Goal: Transaction & Acquisition: Purchase product/service

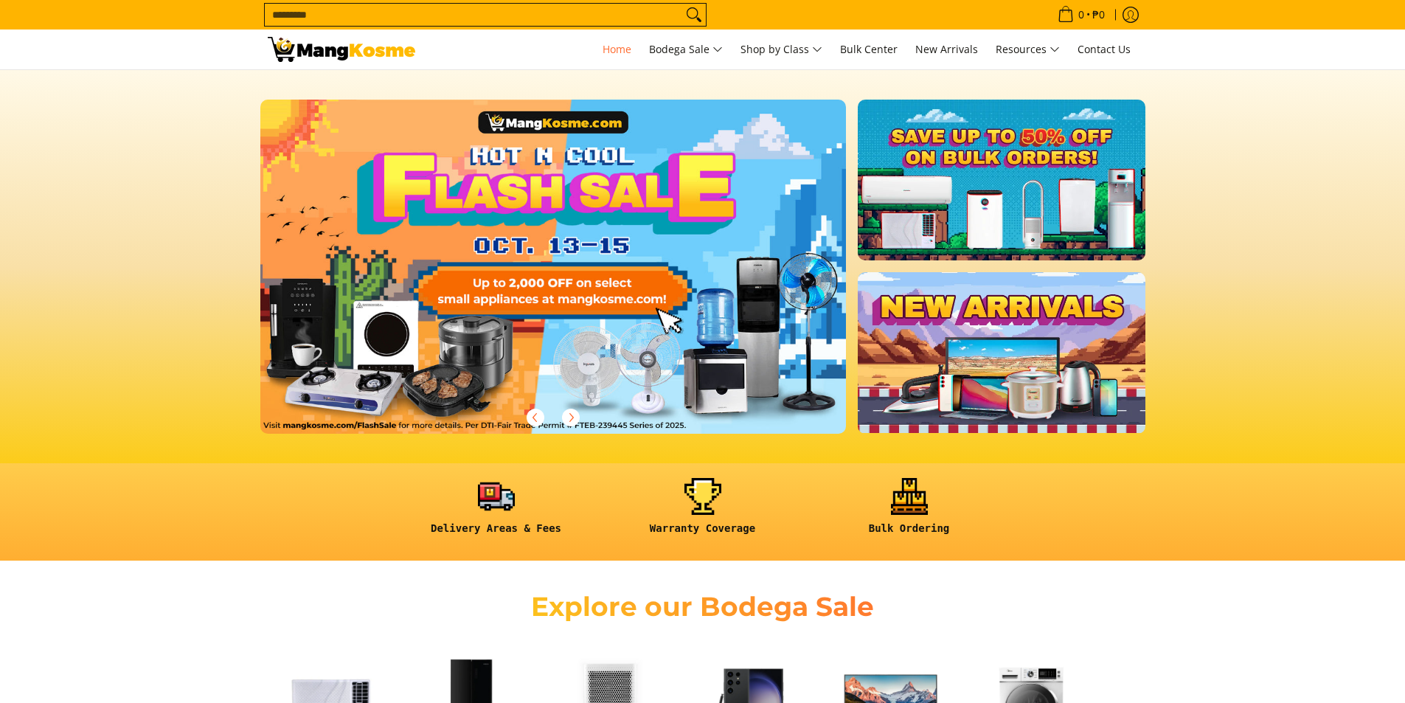
scroll to position [369, 0]
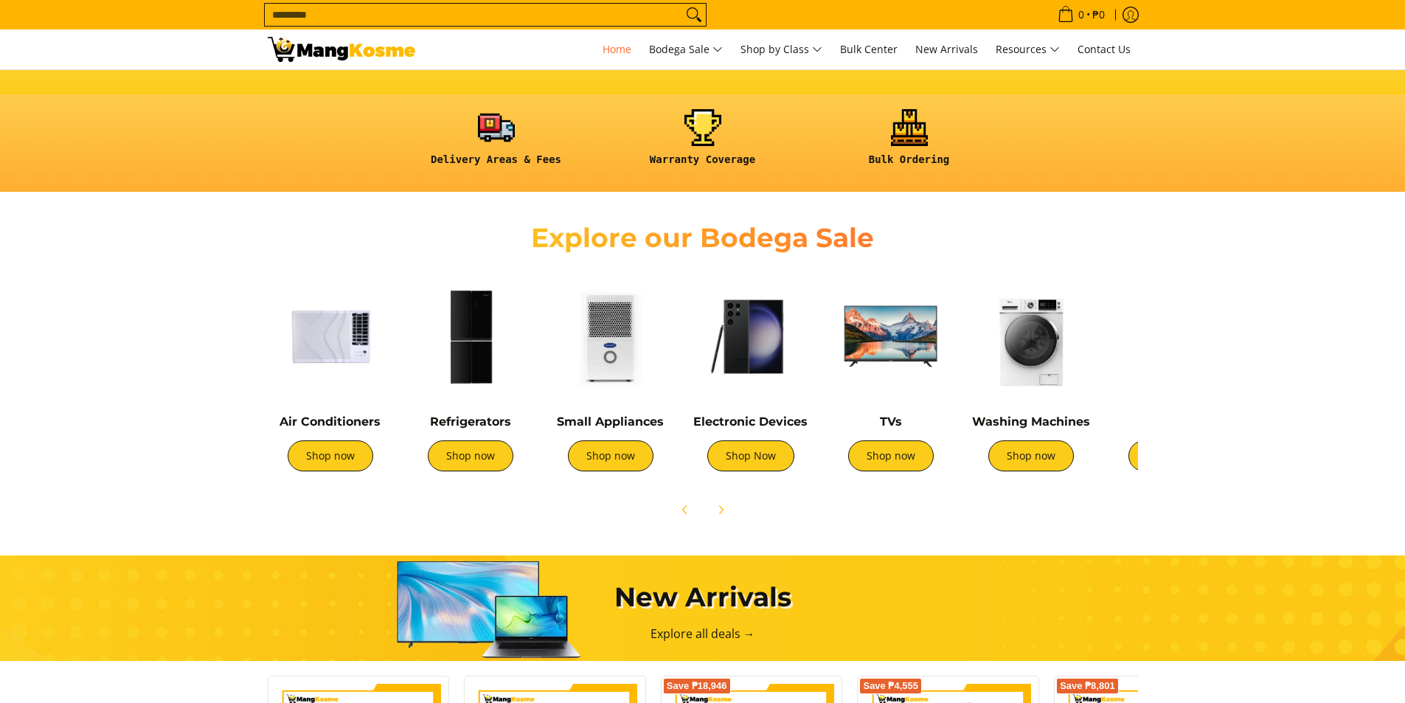
click at [323, 361] on img at bounding box center [330, 336] width 125 height 125
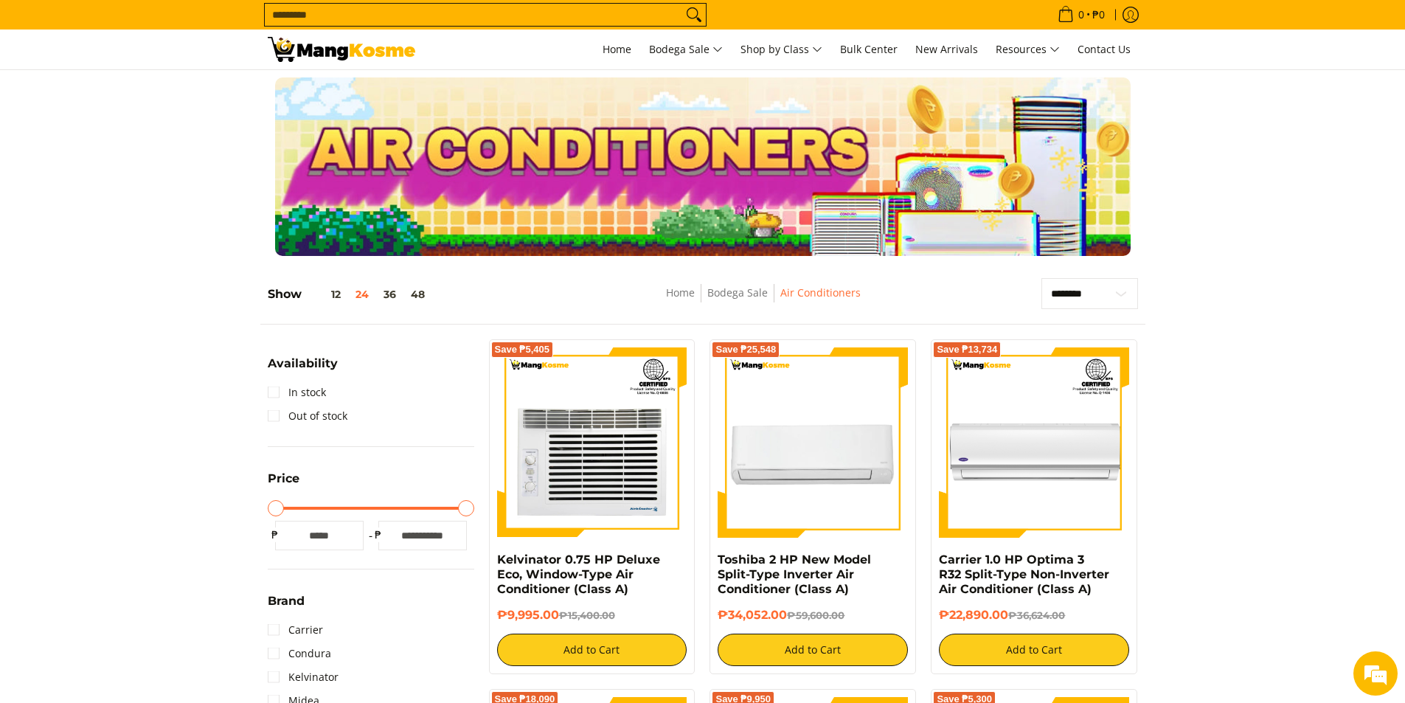
click at [310, 10] on input "Search..." at bounding box center [474, 15] width 418 height 22
type input "***"
click at [682, 4] on button "Search" at bounding box center [694, 15] width 24 height 22
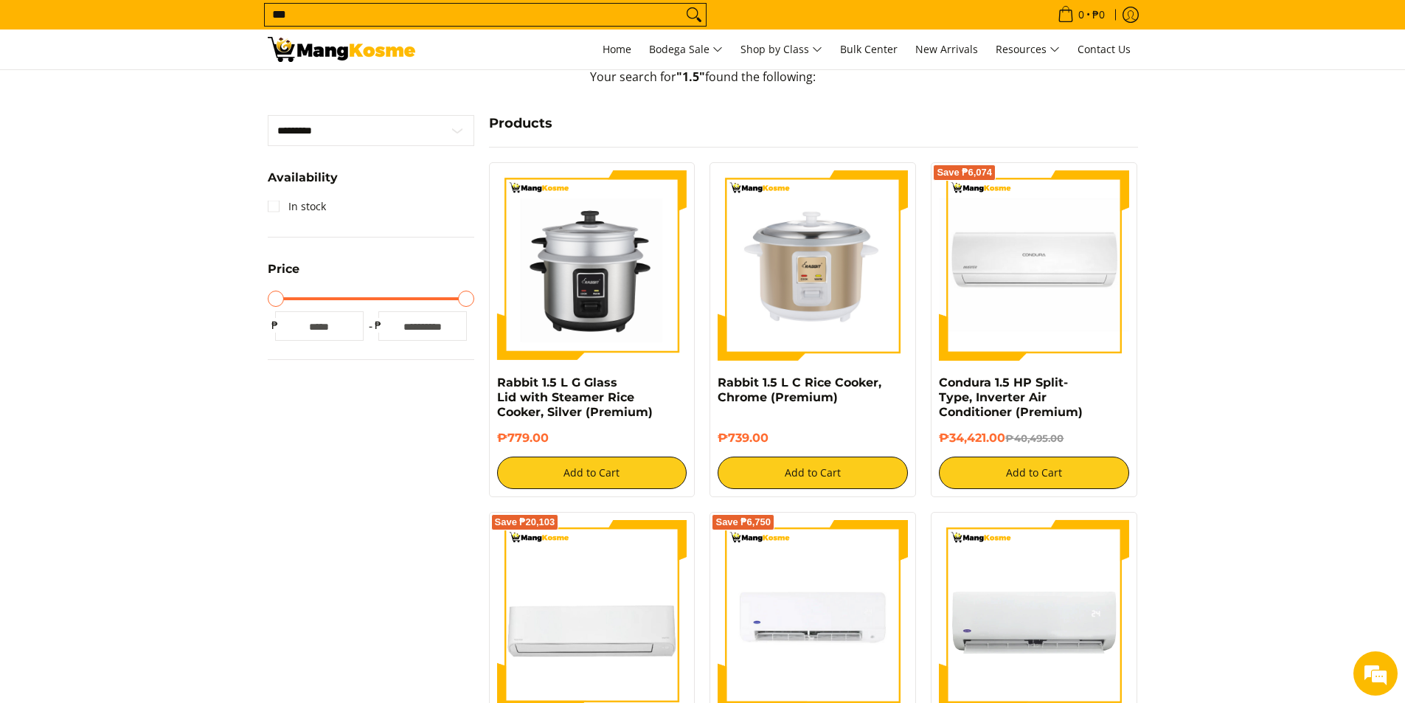
scroll to position [148, 0]
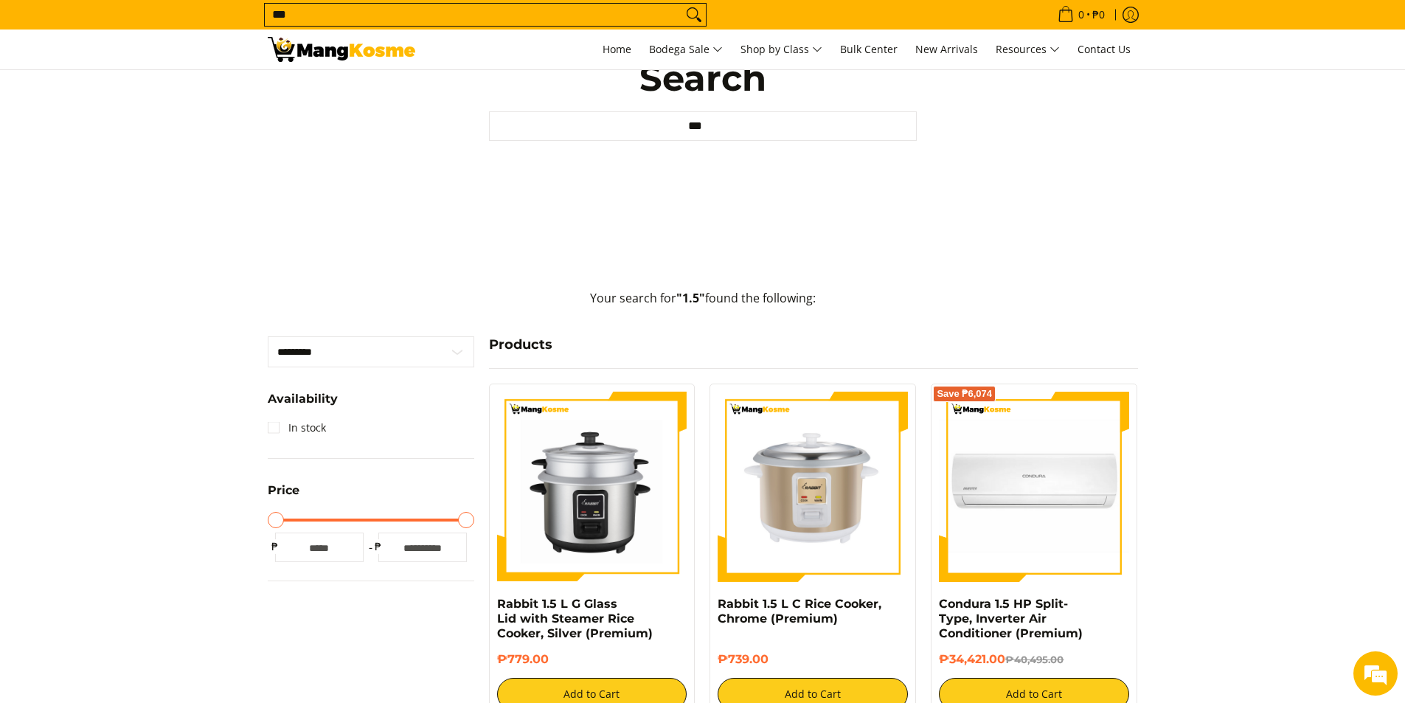
click at [110, 1] on div "Search... *** 0 • ₱0 View cart Checkout" at bounding box center [702, 15] width 1405 height 30
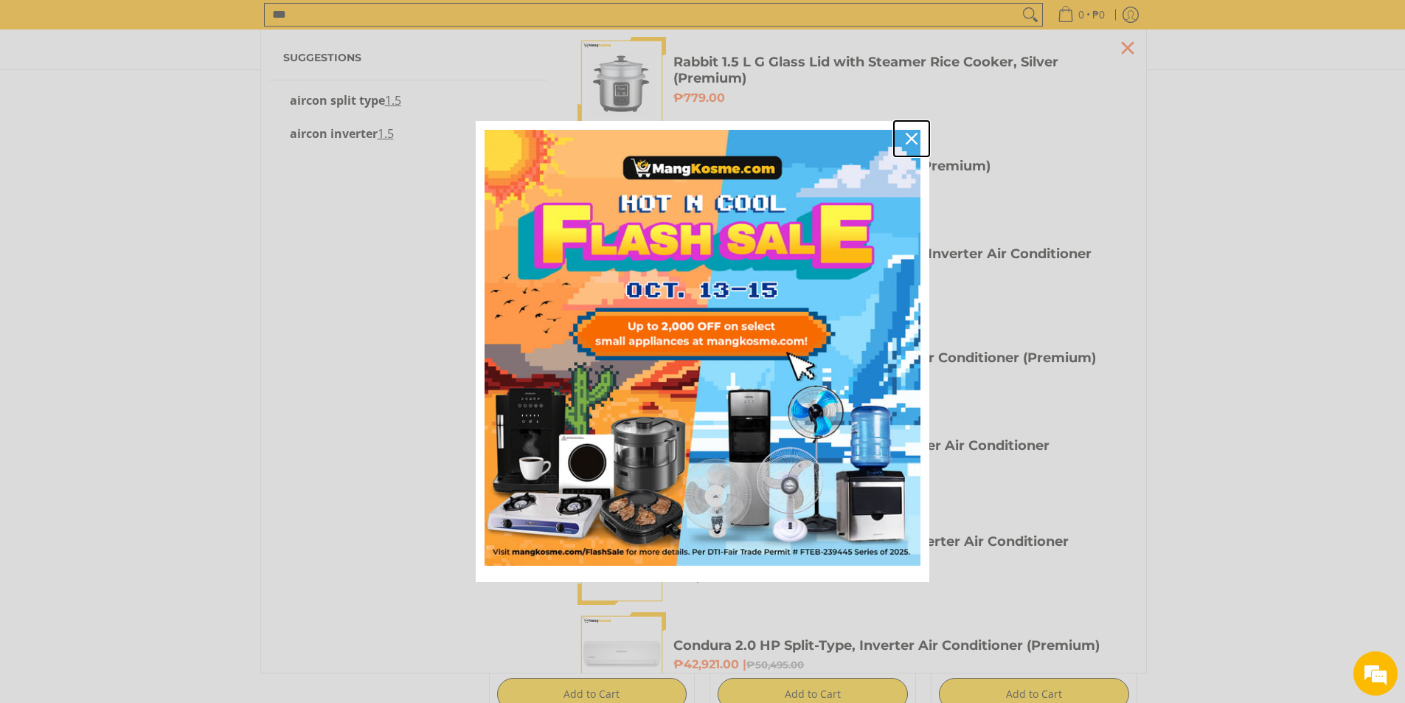
click at [914, 136] on icon "close icon" at bounding box center [912, 139] width 12 height 12
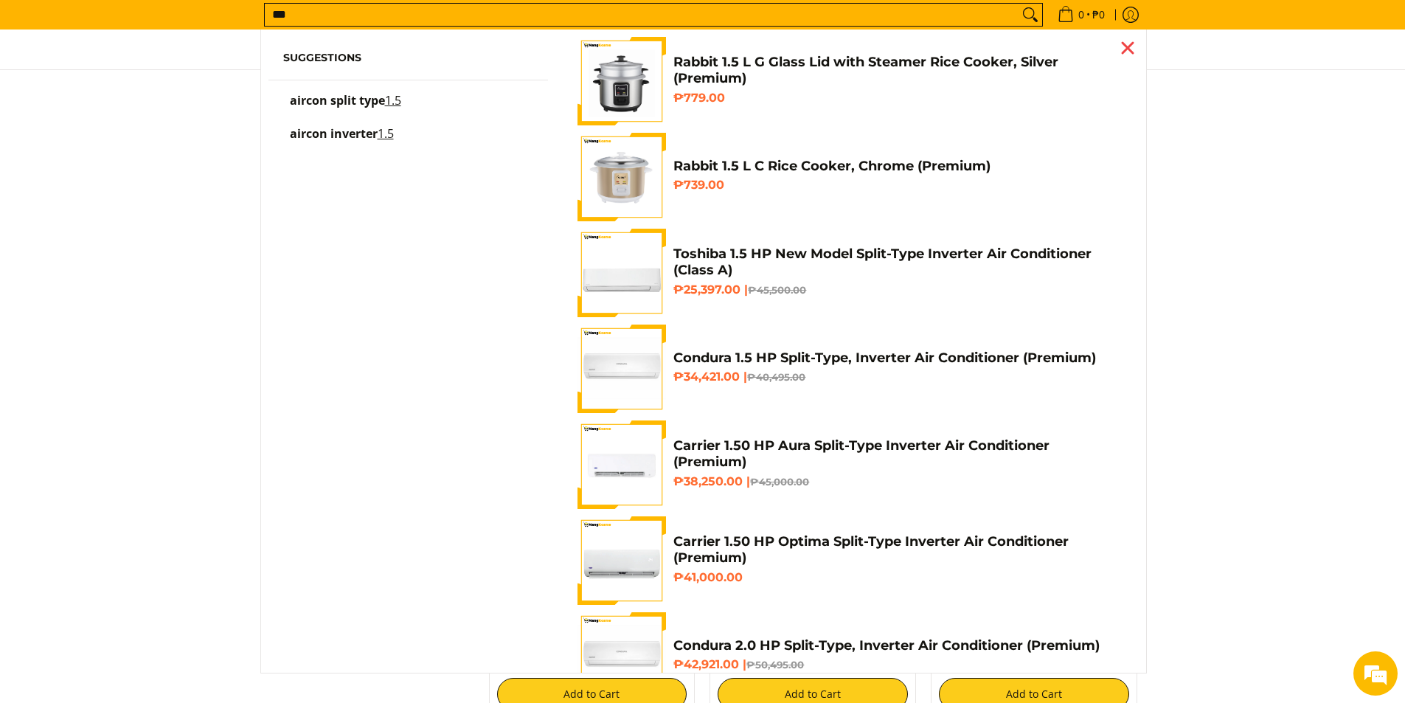
click at [1117, 46] on div "Close pop up" at bounding box center [1128, 48] width 22 height 22
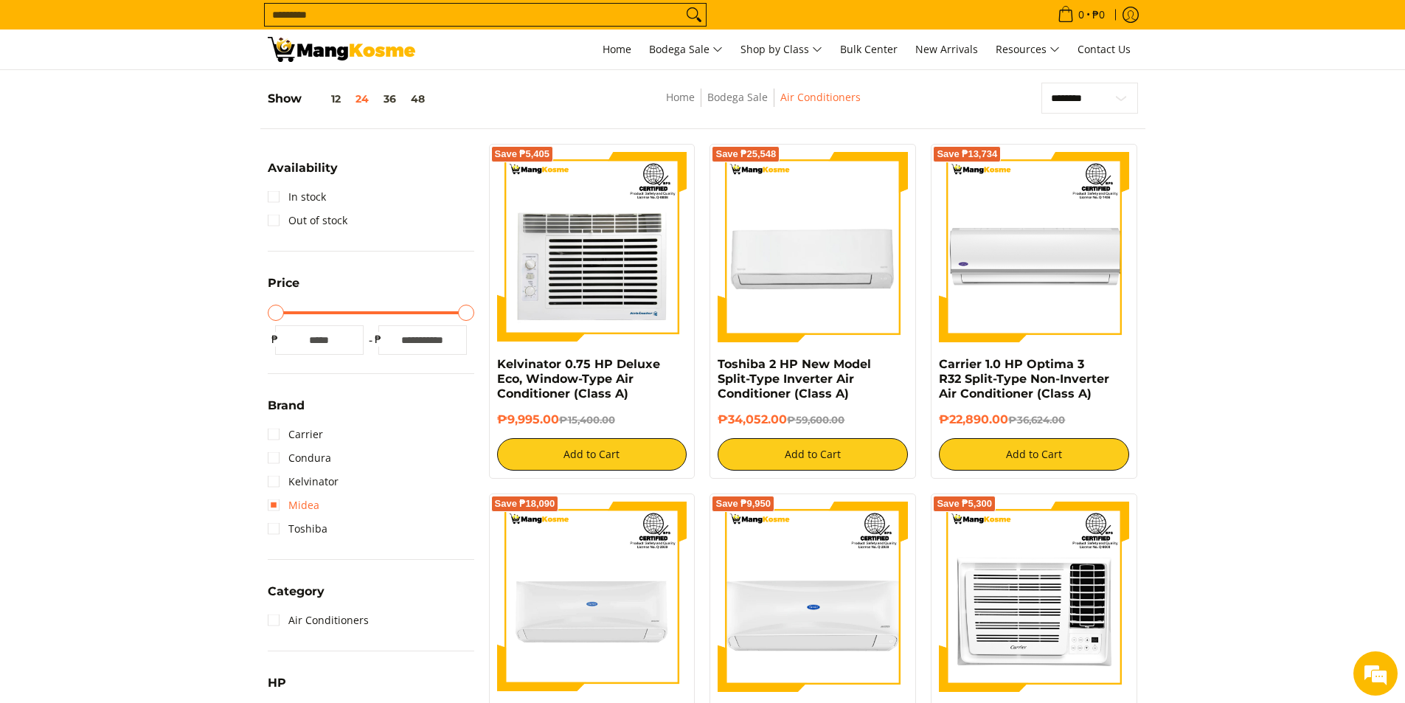
scroll to position [295, 0]
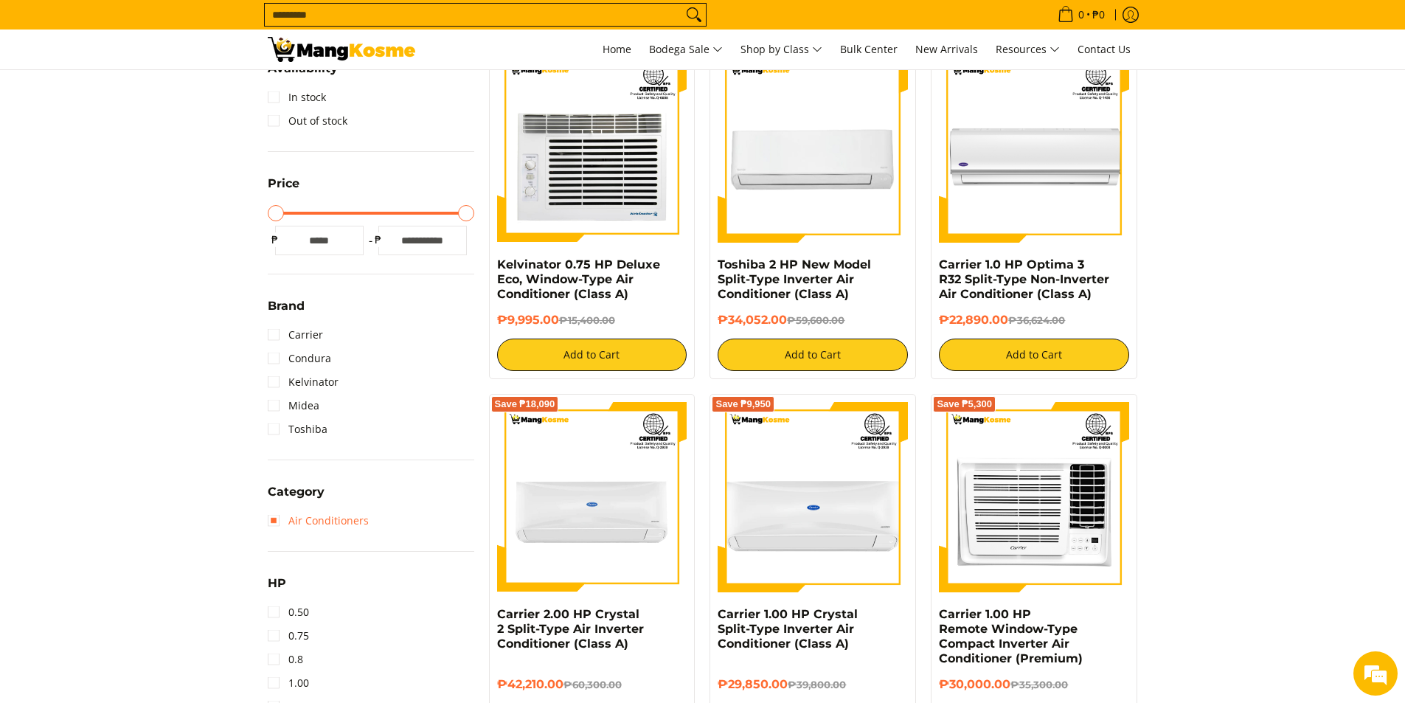
click at [271, 524] on link "Air Conditioners" at bounding box center [318, 521] width 101 height 24
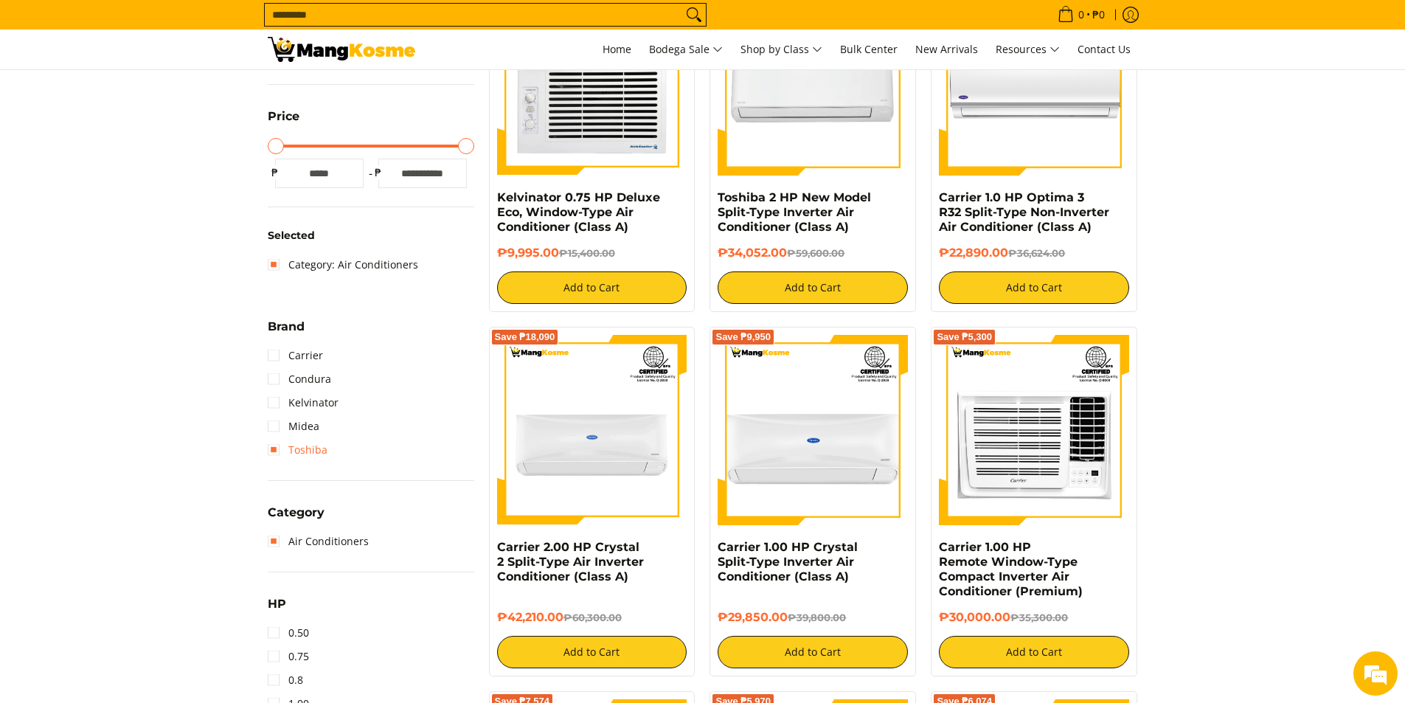
scroll to position [503, 0]
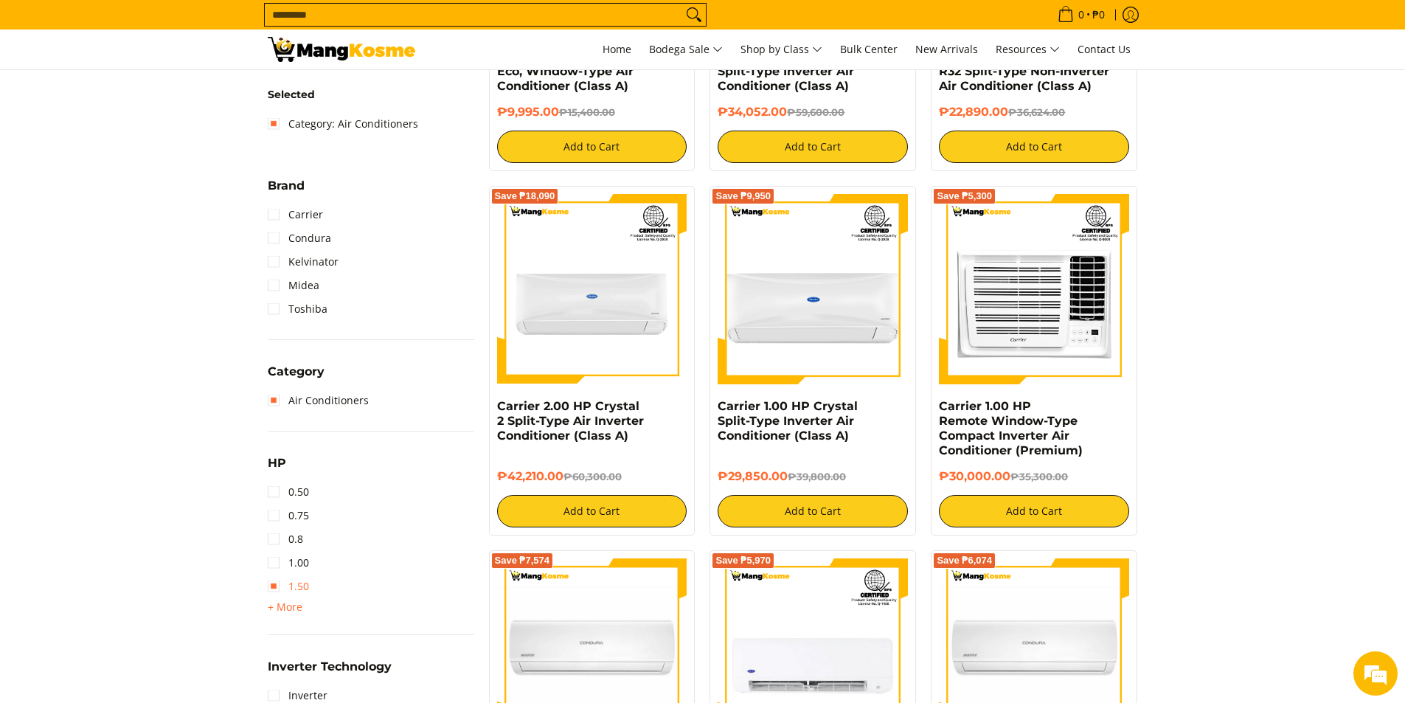
click at [271, 581] on link "1.50" at bounding box center [288, 587] width 41 height 24
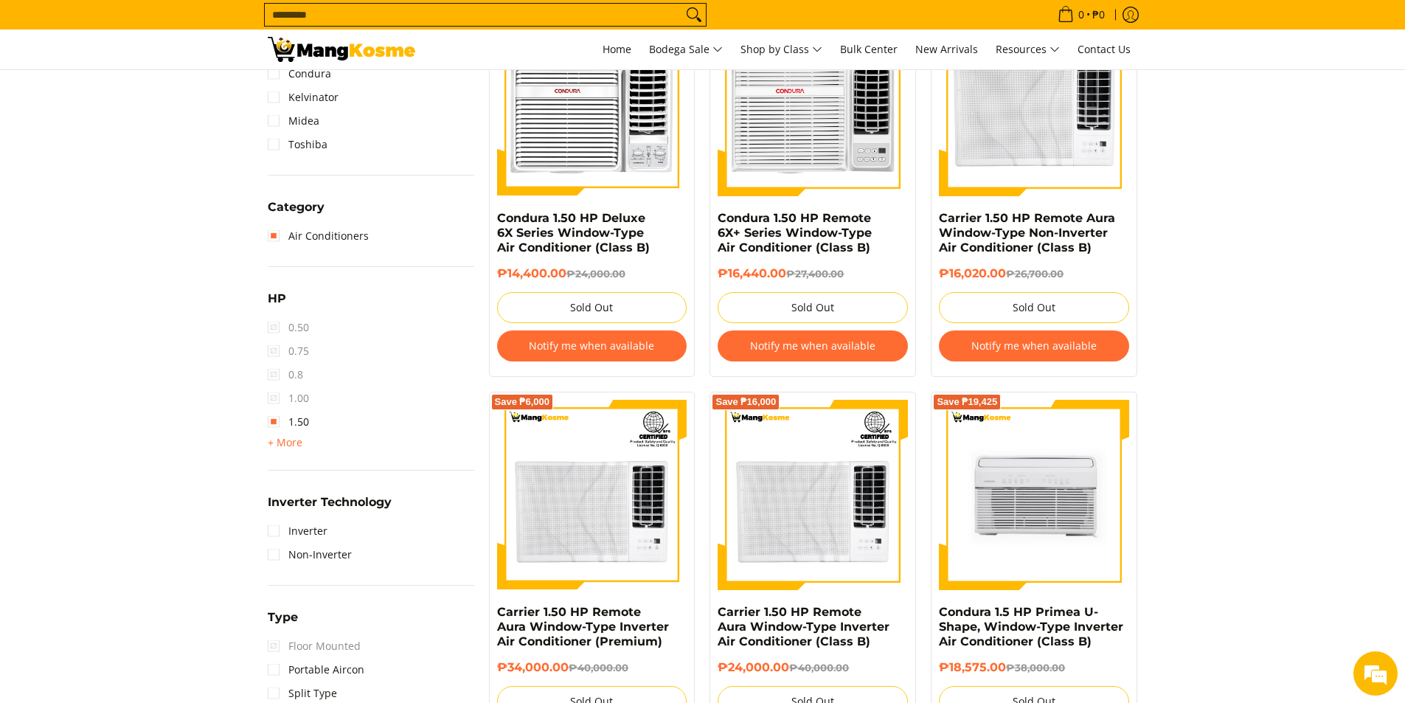
scroll to position [798, 0]
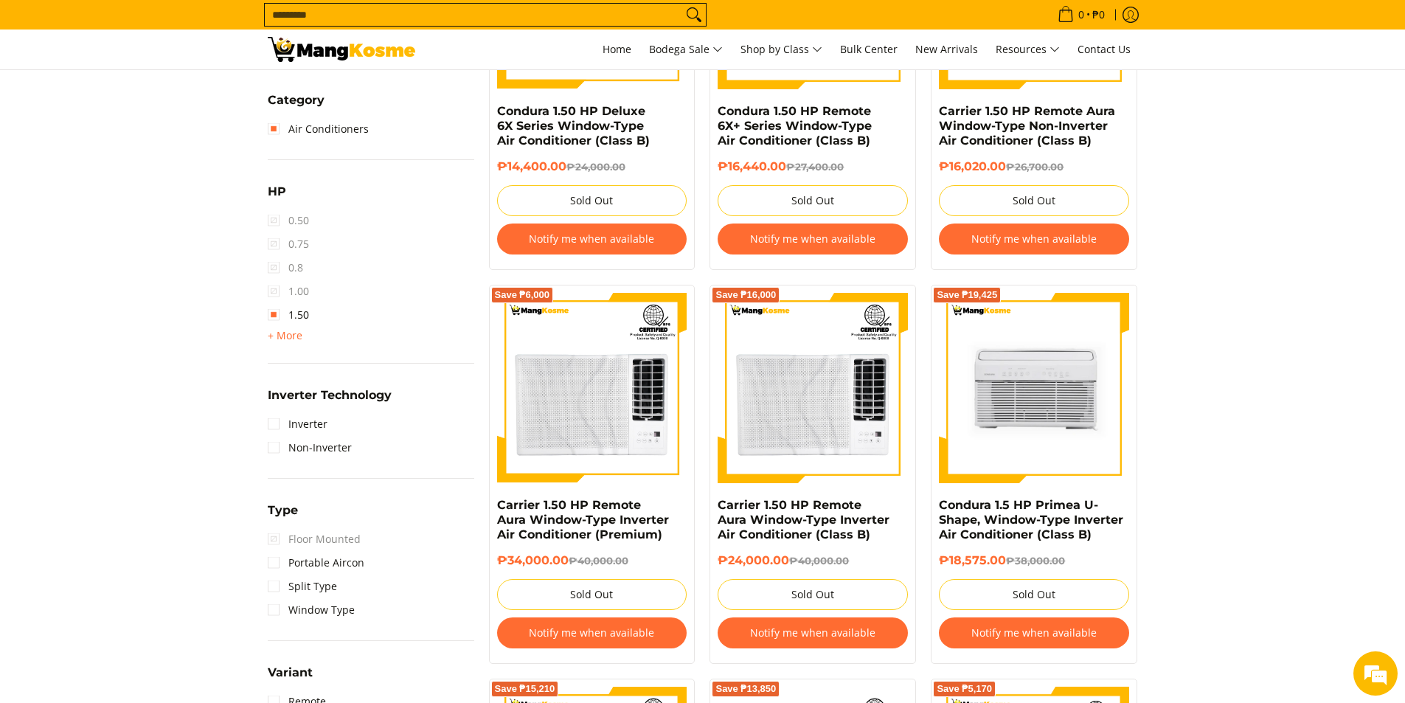
click at [266, 614] on div "Availability In stock Out of stock Price Minimum Price Maximum Price Minimum Pr…" at bounding box center [370, 183] width 221 height 1285
click at [271, 611] on link "Window Type" at bounding box center [311, 610] width 87 height 24
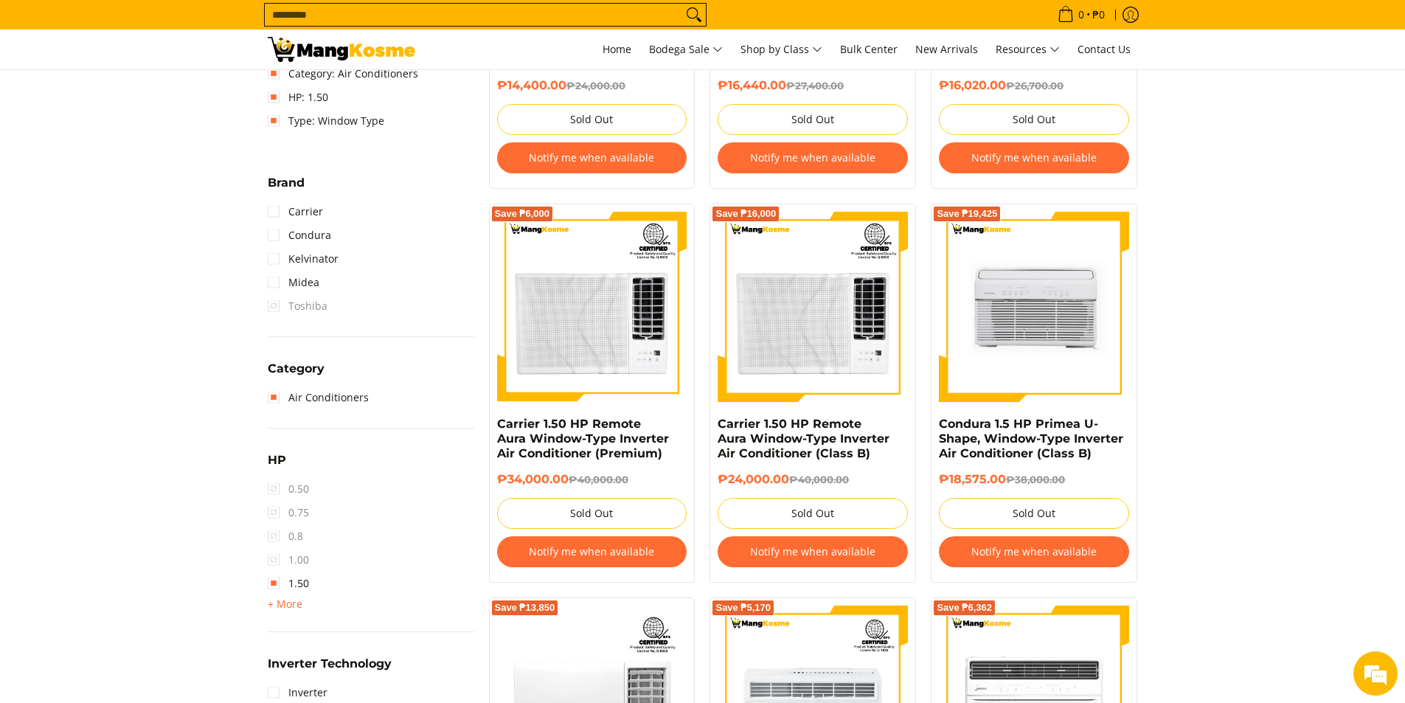
scroll to position [503, 0]
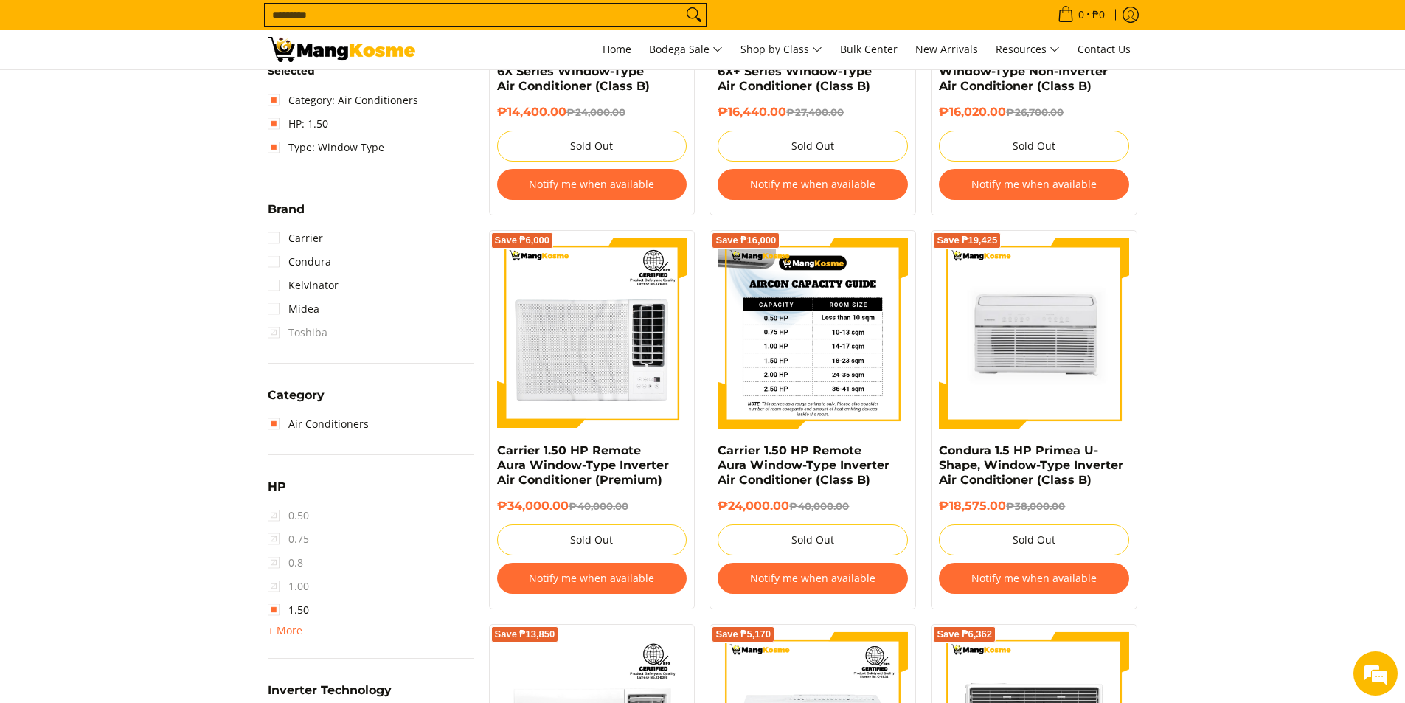
click at [786, 370] on img at bounding box center [813, 333] width 190 height 190
